Goal: Task Accomplishment & Management: Manage account settings

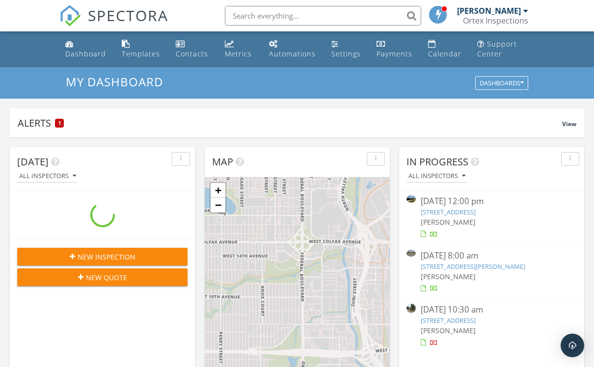
click at [276, 18] on input "text" at bounding box center [323, 16] width 196 height 20
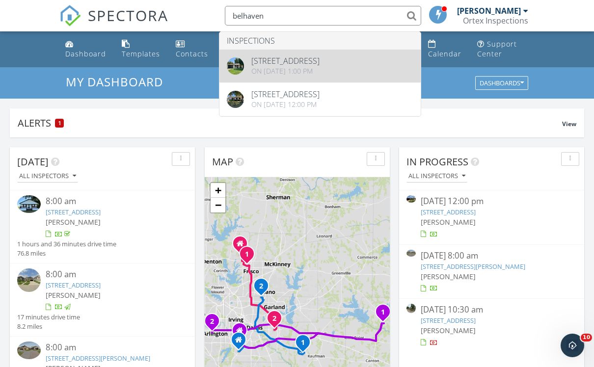
type input "belhaven"
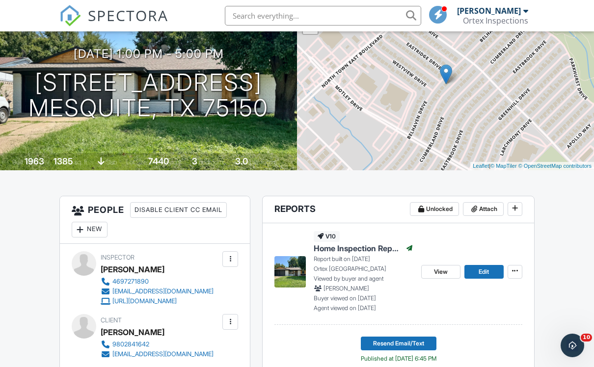
scroll to position [72, 0]
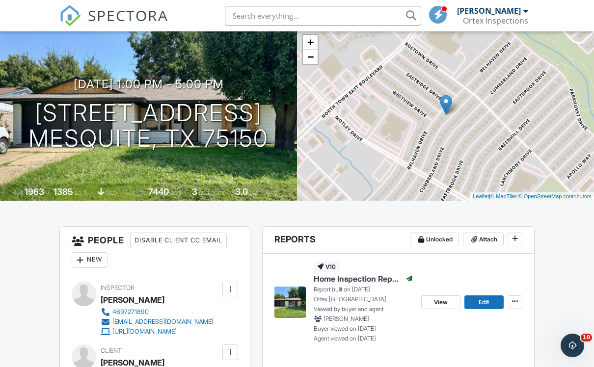
click at [75, 14] on img at bounding box center [70, 16] width 22 height 22
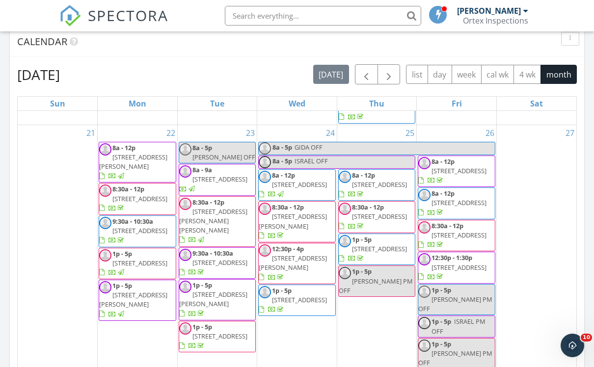
scroll to position [634, 0]
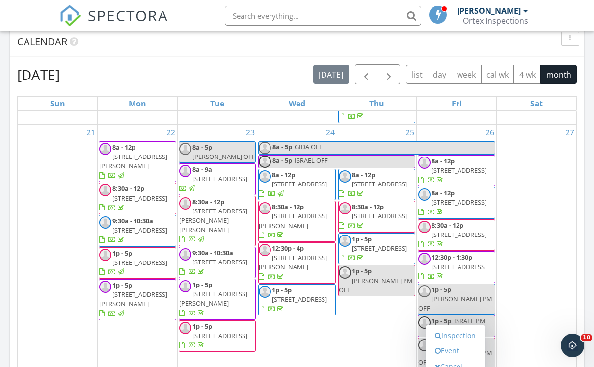
scroll to position [624, 0]
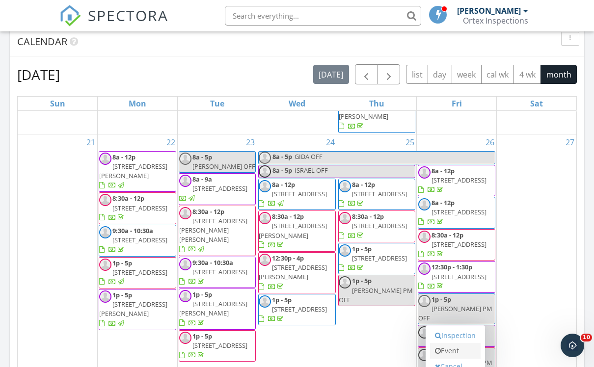
drag, startPoint x: 449, startPoint y: 368, endPoint x: 456, endPoint y: 345, distance: 24.6
click at [448, 367] on div "Inspection Event Cancel" at bounding box center [455, 352] width 59 height 52
click at [456, 344] on link "Event" at bounding box center [455, 351] width 51 height 16
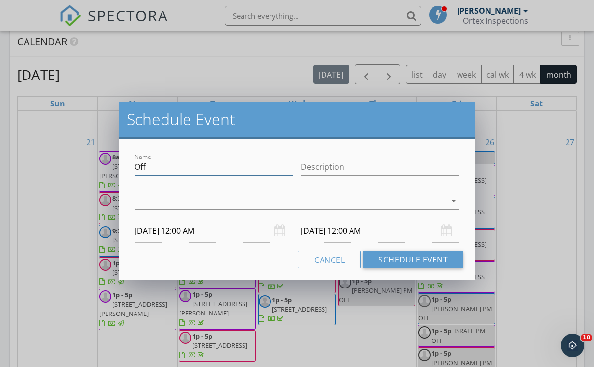
click at [197, 161] on input "Off" at bounding box center [214, 167] width 159 height 16
type input "O"
type input "[PERSON_NAME] REINSPECTION-2624 [GEOGRAPHIC_DATA]"
click at [194, 202] on div at bounding box center [290, 201] width 311 height 16
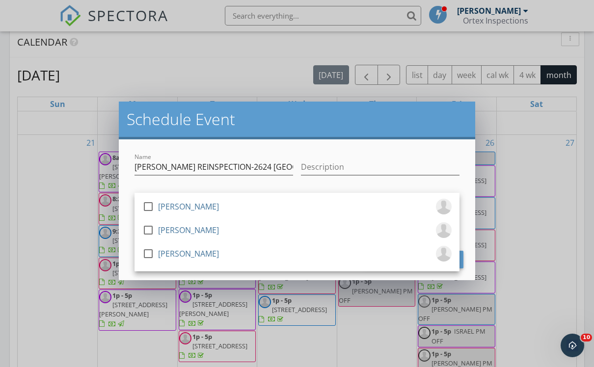
scroll to position [415, 0]
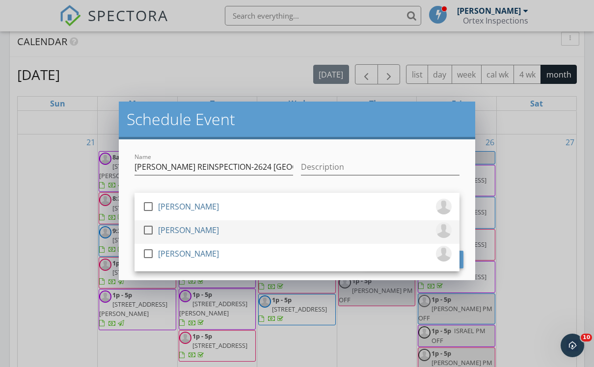
click at [195, 233] on div "[PERSON_NAME]" at bounding box center [188, 230] width 61 height 16
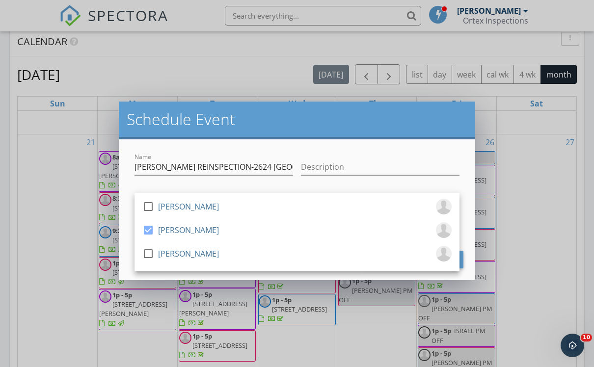
click at [221, 145] on div "Name [PERSON_NAME] REINSPECTION-2624 [GEOGRAPHIC_DATA] Description check_box_ou…" at bounding box center [297, 209] width 357 height 141
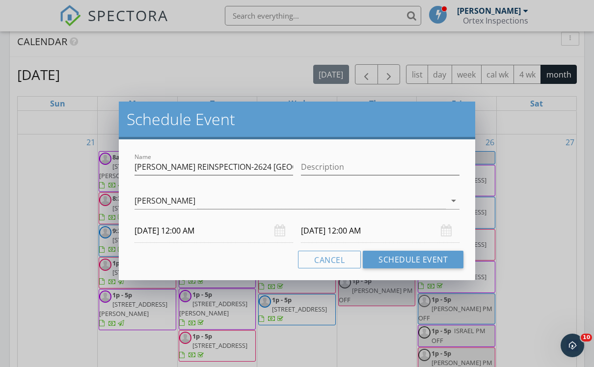
click at [194, 234] on input "[DATE] 12:00 AM" at bounding box center [214, 231] width 159 height 24
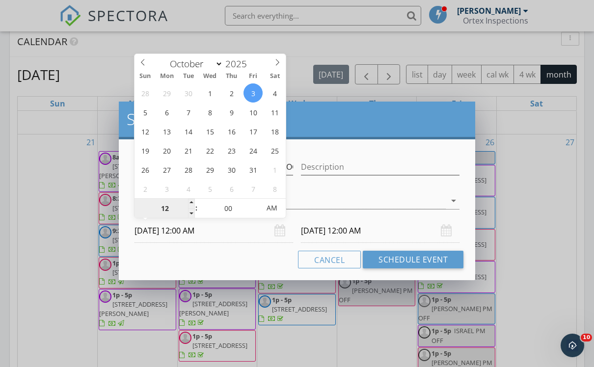
click at [173, 204] on input "12" at bounding box center [165, 209] width 60 height 20
type input "01"
type input "[DATE] 1:00 PM"
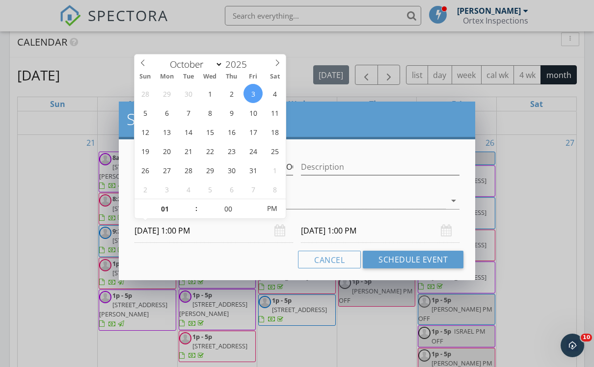
scroll to position [415, 0]
click at [346, 234] on input "[DATE] 1:00 PM" at bounding box center [380, 231] width 159 height 24
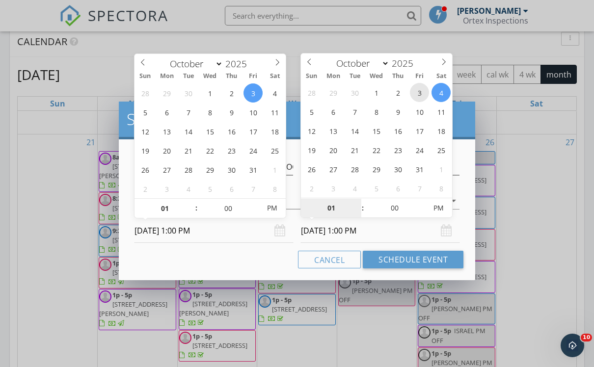
type input "[DATE] 1:00 PM"
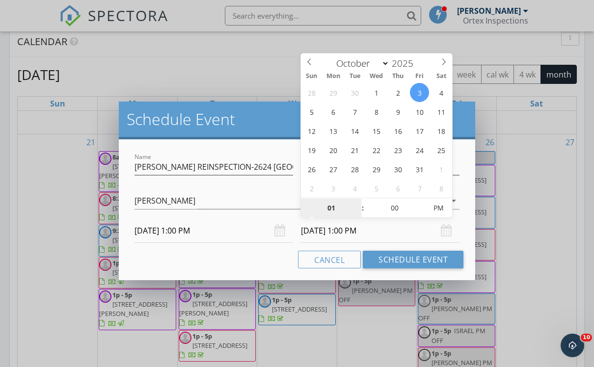
drag, startPoint x: 422, startPoint y: 96, endPoint x: 420, endPoint y: 101, distance: 5.3
type input "02"
type input "[DATE] 2:00 PM"
click at [247, 256] on div "Cancel Schedule Event" at bounding box center [297, 260] width 333 height 18
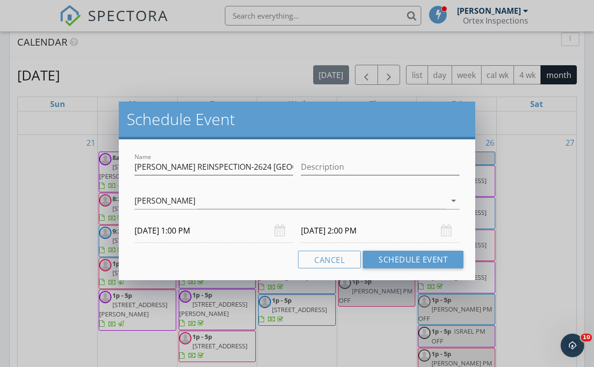
scroll to position [415, 0]
click at [416, 259] on button "Schedule Event" at bounding box center [413, 260] width 101 height 18
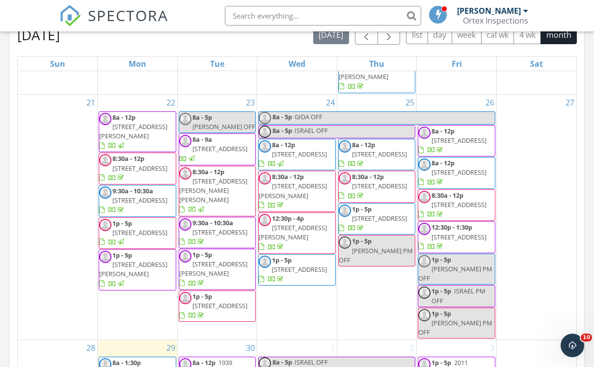
scroll to position [468, 0]
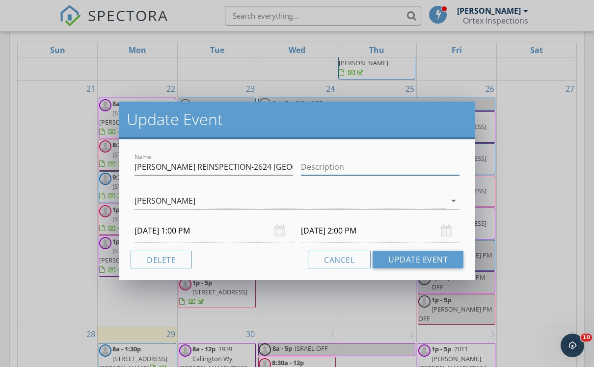
click at [349, 173] on input "Description" at bounding box center [380, 167] width 159 height 16
type input "WAITING FOR AMENDMENT LIST"
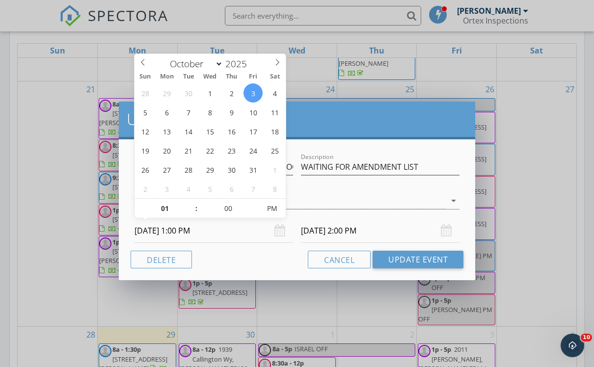
scroll to position [468, 0]
click at [186, 231] on input "[DATE] 1:00 PM" at bounding box center [214, 231] width 159 height 24
drag, startPoint x: 169, startPoint y: 214, endPoint x: 170, endPoint y: 186, distance: 28.0
click at [170, 214] on input "01" at bounding box center [165, 209] width 60 height 20
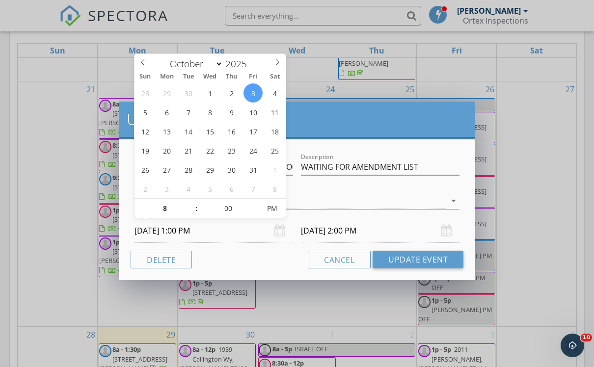
type input "08"
type input "[DATE] 8:00 PM"
click at [349, 231] on input "[DATE] 2:00 PM" at bounding box center [380, 231] width 159 height 24
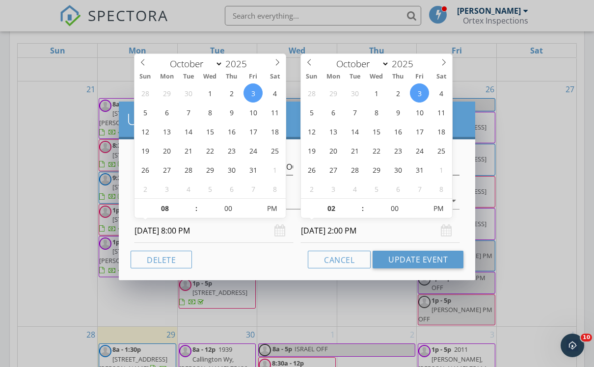
scroll to position [468, 0]
type input "09"
type input "[DATE] 9:00 AM"
click at [431, 212] on span "AM" at bounding box center [438, 208] width 27 height 20
click at [278, 260] on div "Cancel Update Event" at bounding box center [297, 260] width 333 height 18
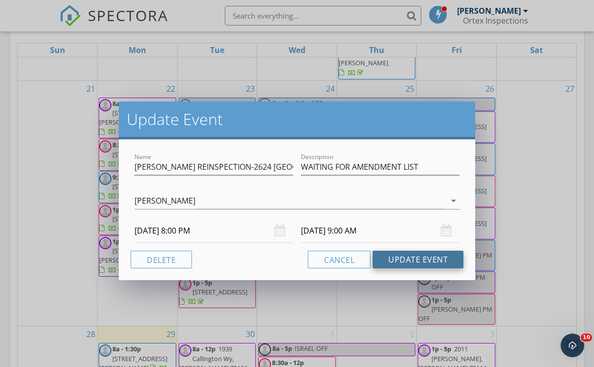
click at [407, 262] on button "Update Event" at bounding box center [418, 260] width 91 height 18
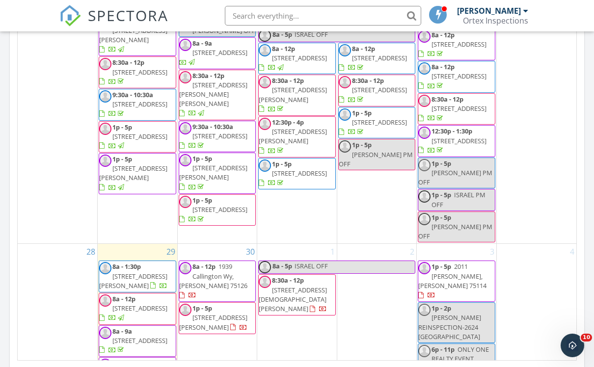
scroll to position [624, 0]
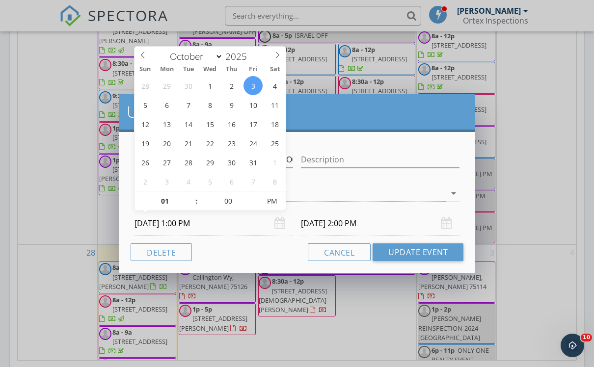
click at [175, 229] on input "10/03/2025 1:00 PM" at bounding box center [214, 224] width 159 height 24
click at [172, 203] on input "01" at bounding box center [165, 202] width 60 height 20
type input "08"
type input "09"
type input "10/03/2025 8:00 AM"
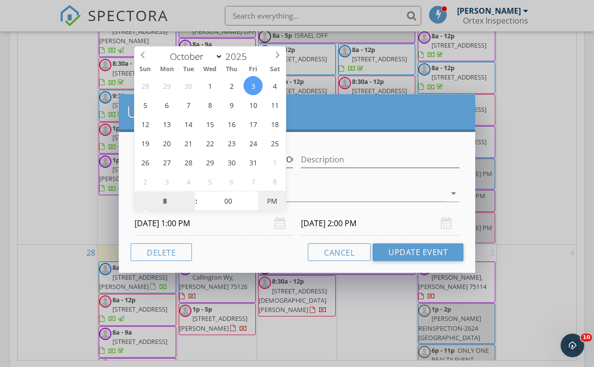
type input "10/03/2025 9:00 AM"
click at [358, 223] on input "[DATE] 9:00 AM" at bounding box center [380, 224] width 159 height 24
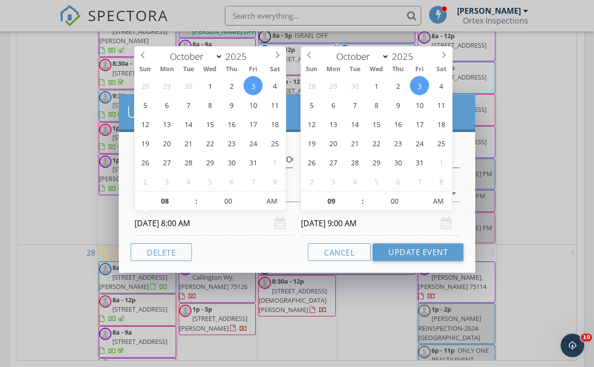
click at [260, 234] on input "10/03/2025 8:00 AM" at bounding box center [214, 224] width 159 height 24
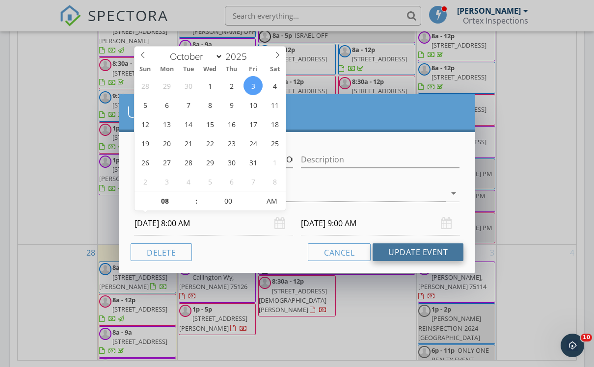
click at [434, 251] on button "Update Event" at bounding box center [418, 253] width 91 height 18
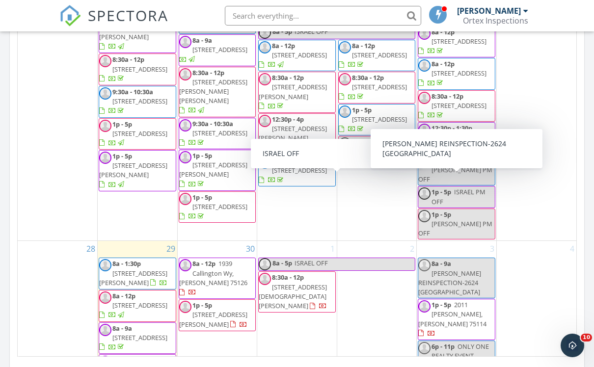
scroll to position [894, 595]
